Goal: Transaction & Acquisition: Purchase product/service

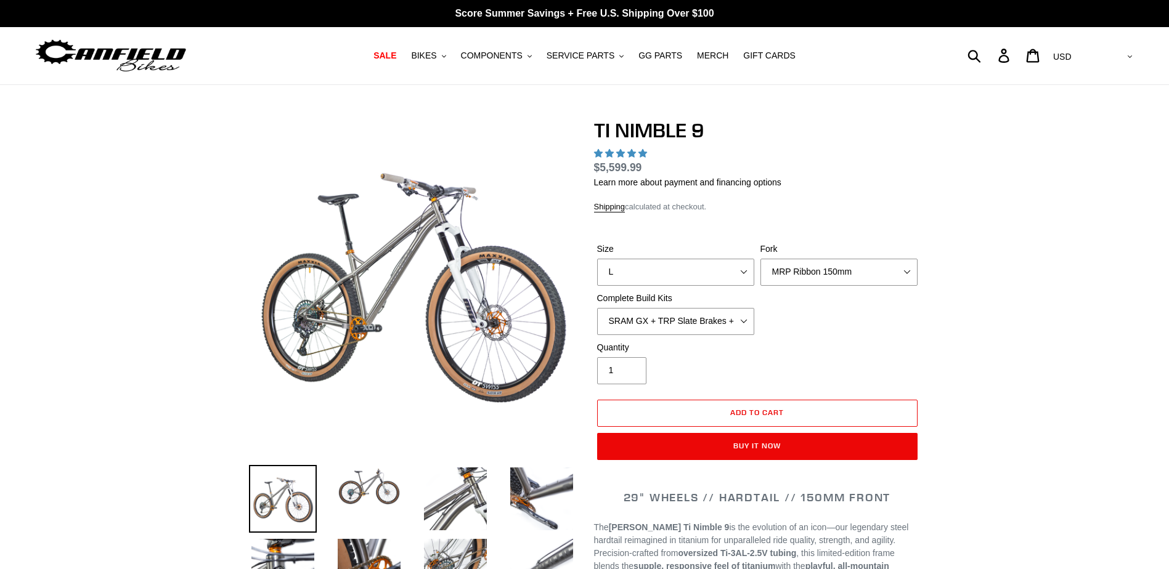
select select "highest-rating"
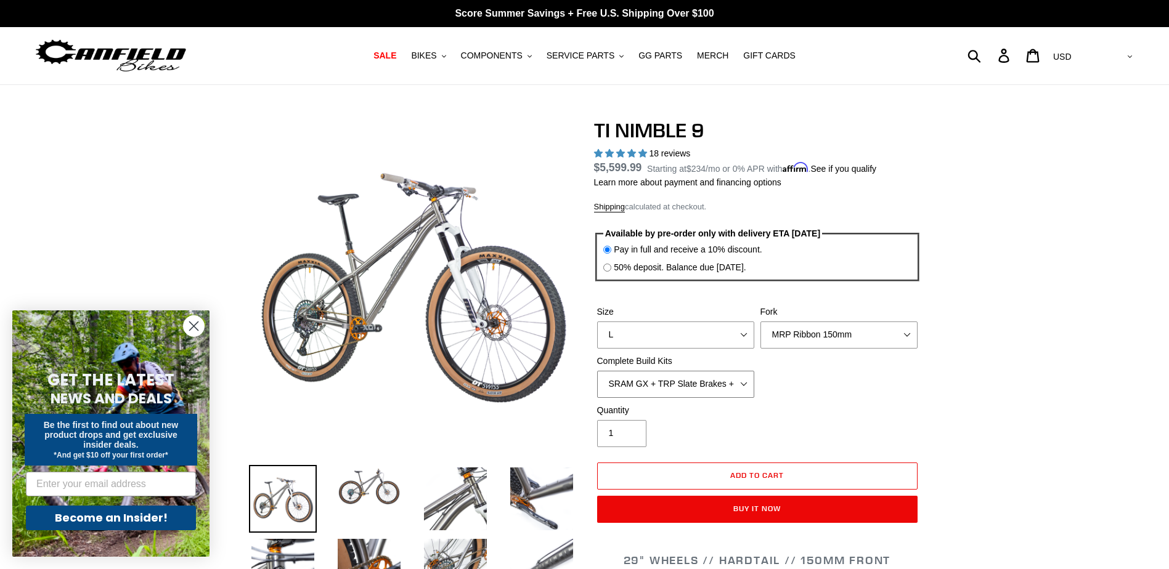
click at [715, 384] on select "SRAM GX + TRP Slate Brakes + Rotors + e13 LG-1 Wheels SHIMANO XT + SHIMANO brak…" at bounding box center [675, 384] width 157 height 27
click at [185, 55] on img at bounding box center [111, 55] width 154 height 39
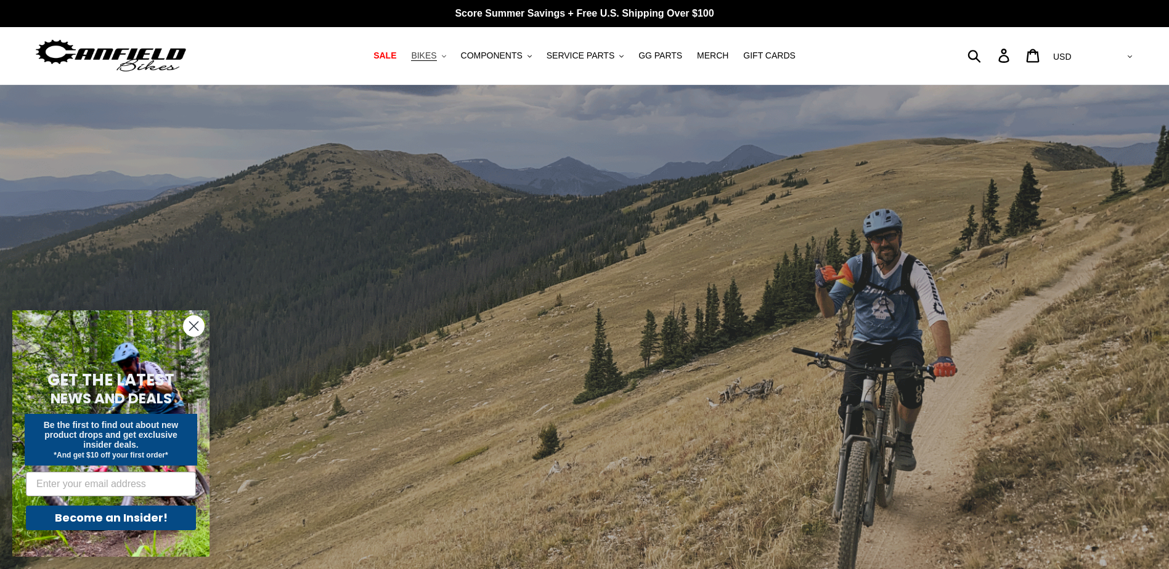
click at [436, 59] on span "BIKES" at bounding box center [423, 56] width 25 height 10
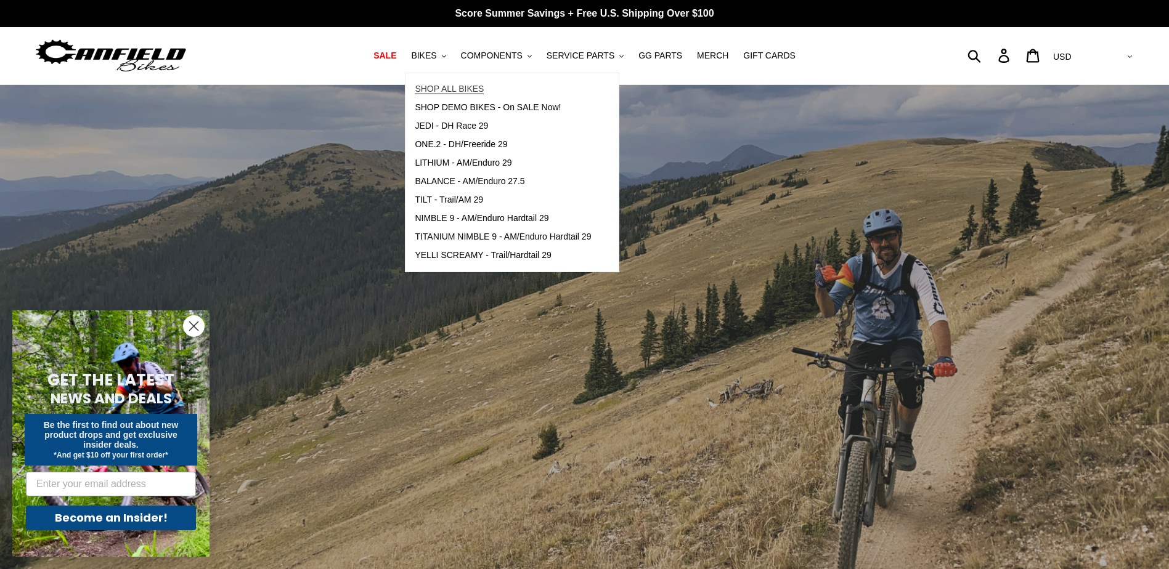
click at [455, 95] on link "SHOP ALL BIKES" at bounding box center [502, 89] width 195 height 18
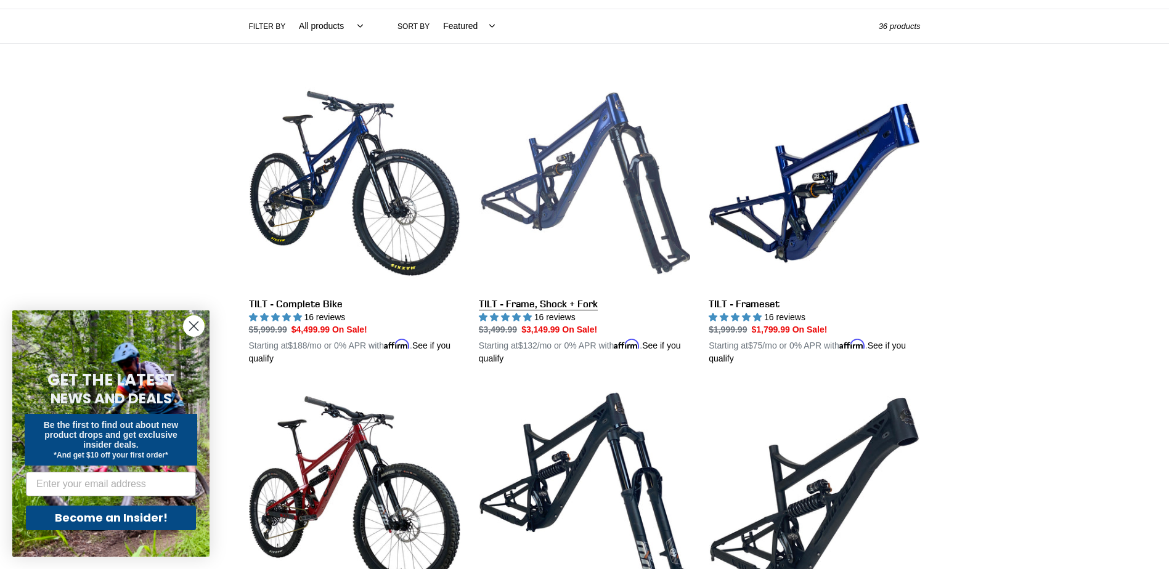
scroll to position [308, 0]
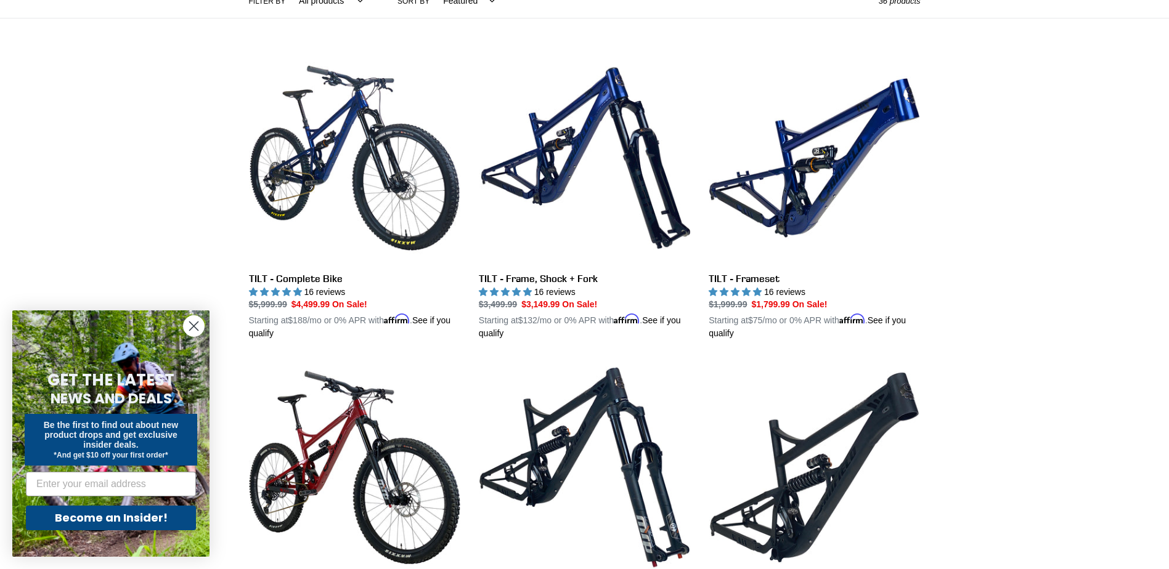
click at [197, 324] on icon "Close dialog" at bounding box center [194, 326] width 9 height 9
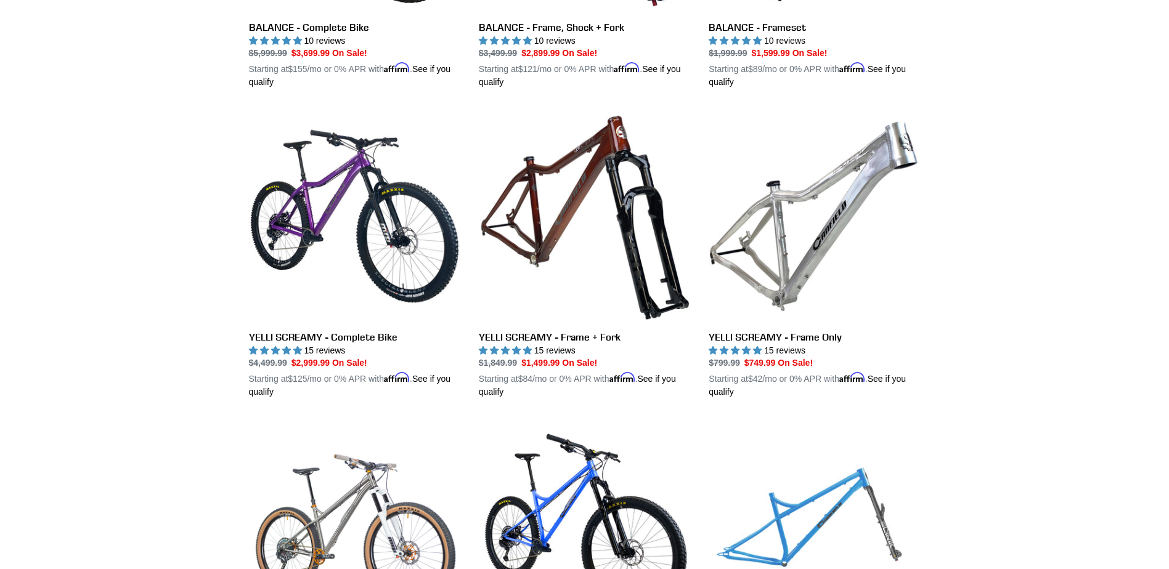
scroll to position [862, 0]
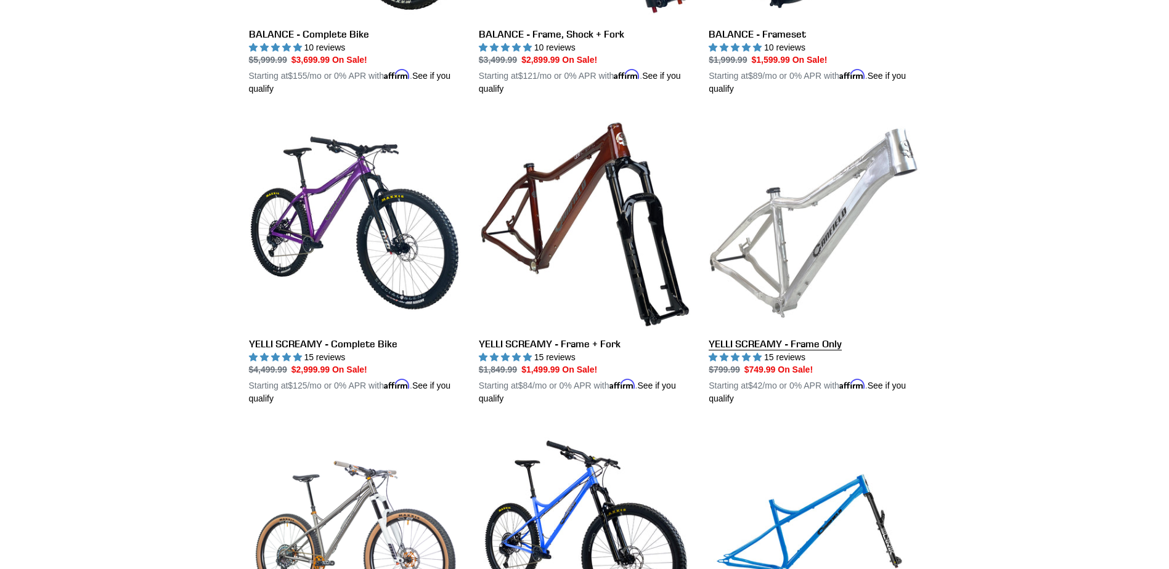
click at [839, 264] on link "YELLI SCREAMY - Frame Only" at bounding box center [813, 261] width 211 height 288
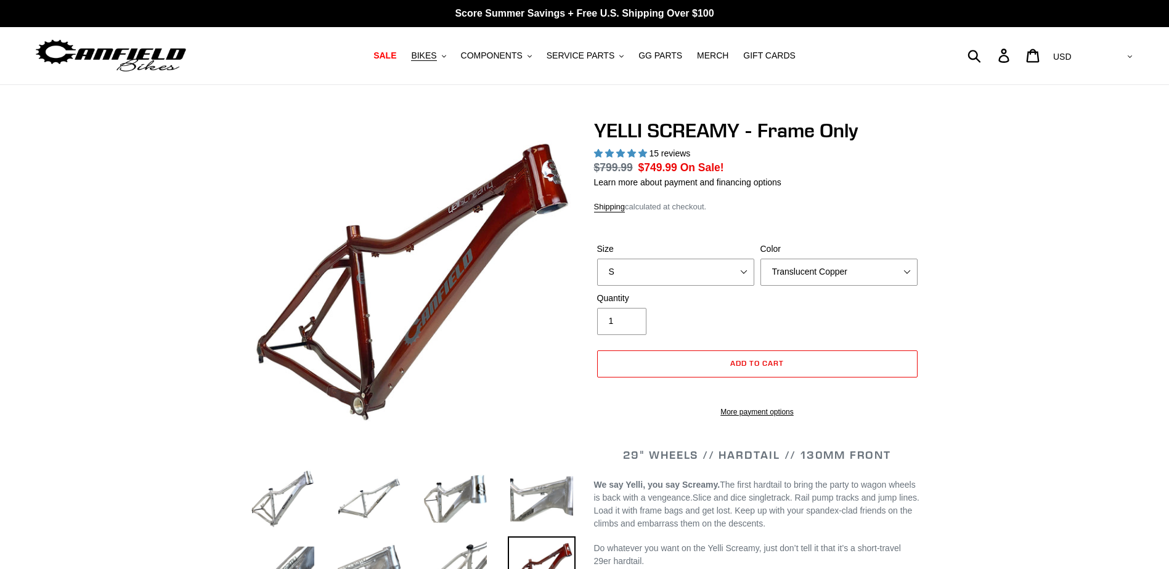
select select "highest-rating"
click at [625, 263] on div "Size S M L XL" at bounding box center [675, 264] width 163 height 43
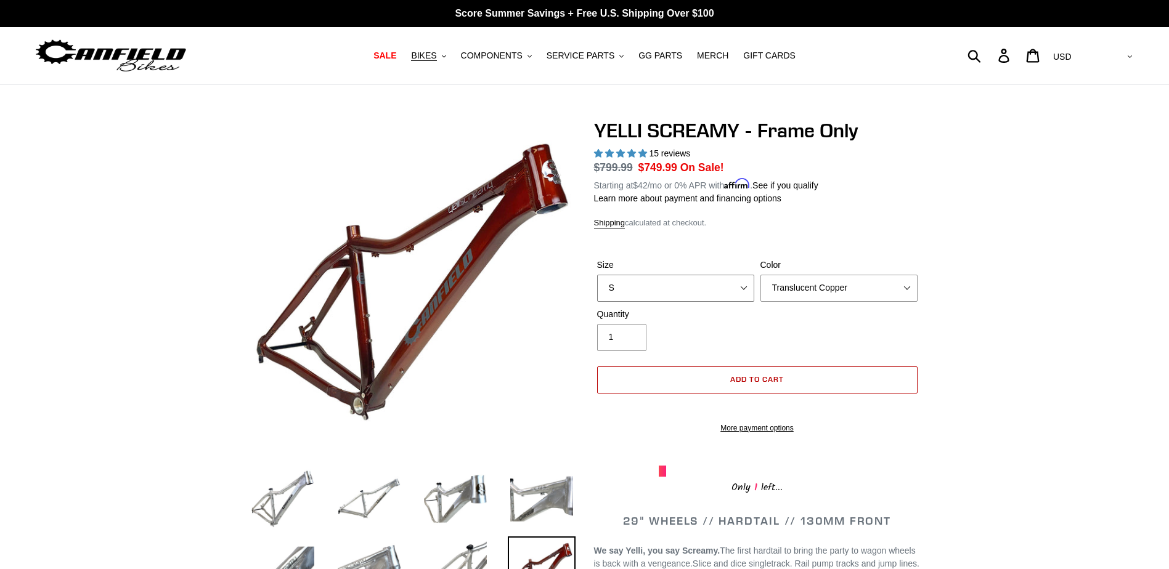
select select "L"
click at [597, 275] on select "S M L XL" at bounding box center [675, 288] width 157 height 27
click at [795, 286] on select "Translucent Copper Purple Haze Raw" at bounding box center [838, 288] width 157 height 27
click at [760, 275] on select "Translucent Copper Purple Haze Raw" at bounding box center [838, 288] width 157 height 27
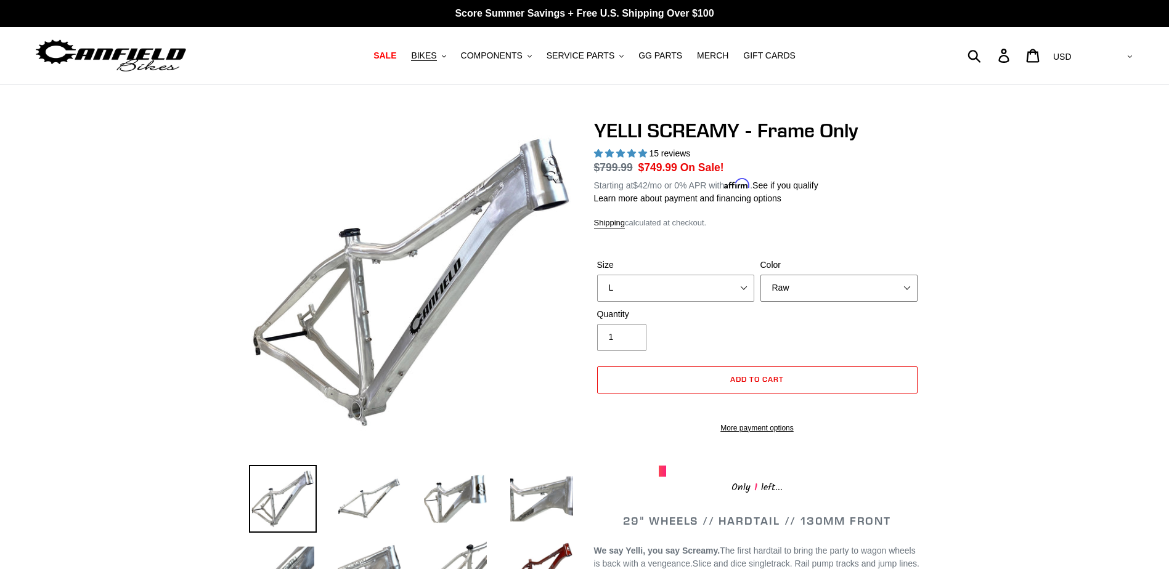
click at [807, 279] on select "Translucent Copper Purple Haze Raw" at bounding box center [838, 288] width 157 height 27
click at [760, 275] on select "Translucent Copper Purple Haze Raw" at bounding box center [838, 288] width 157 height 27
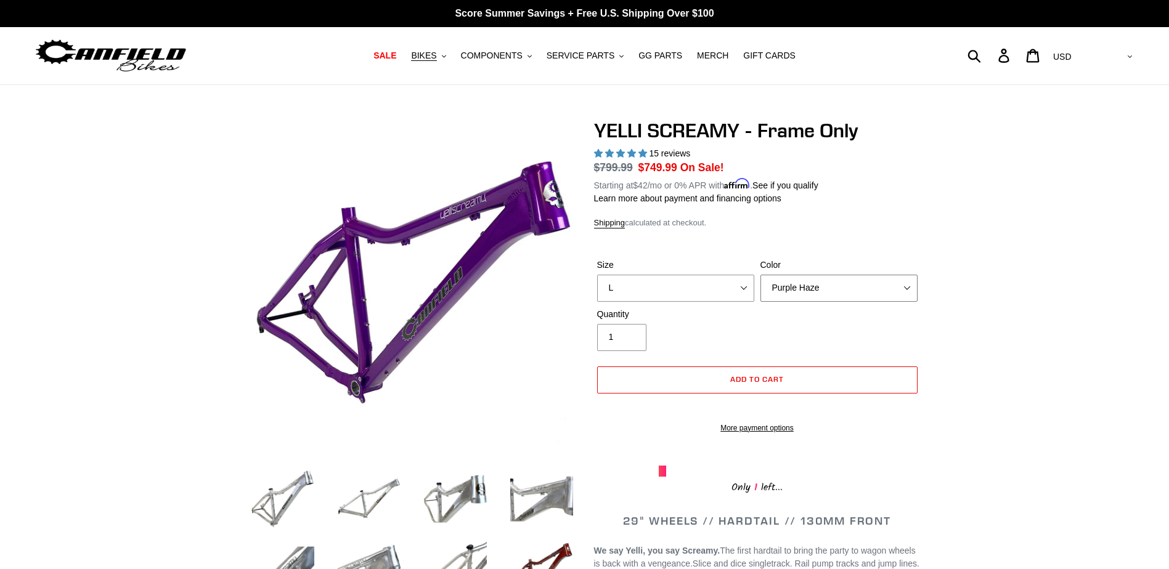
click at [797, 275] on select "Translucent Copper Purple Haze Raw" at bounding box center [838, 288] width 157 height 27
select select "Translucent Copper"
click at [760, 275] on select "Translucent Copper Purple Haze Raw" at bounding box center [838, 288] width 157 height 27
